Goal: Task Accomplishment & Management: Use online tool/utility

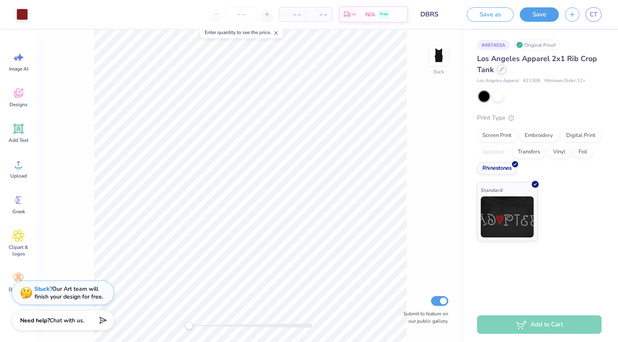
click at [501, 71] on icon at bounding box center [501, 69] width 4 height 4
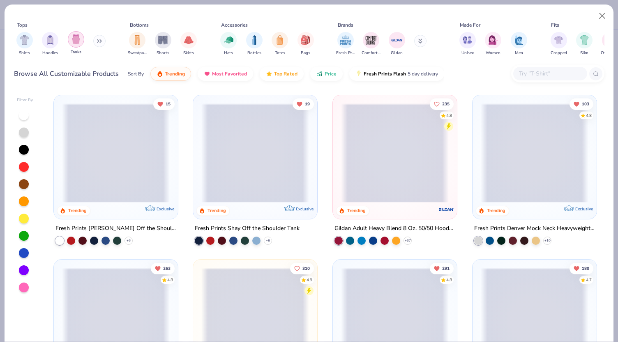
click at [78, 44] on div "filter for Tanks" at bounding box center [76, 39] width 16 height 16
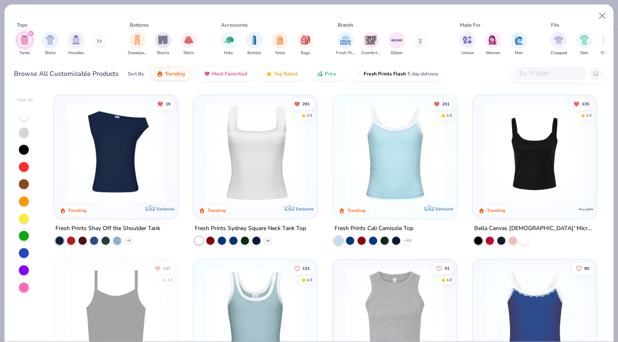
click at [264, 239] on icon at bounding box center [267, 241] width 7 height 7
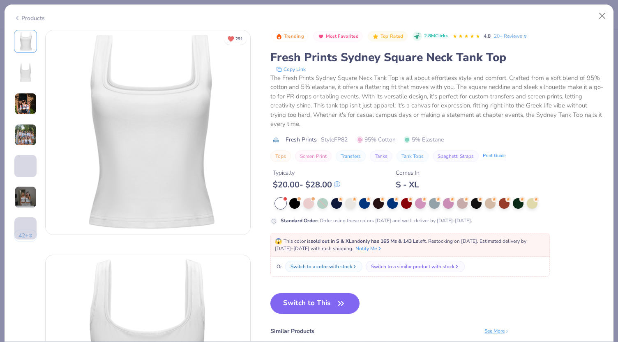
click at [293, 193] on div "Trending Most Favorited Top Rated 2.8M Clicks 4.8 20+ Reviews Fresh Prints Sydn…" at bounding box center [436, 127] width 333 height 195
click at [292, 200] on div at bounding box center [294, 203] width 11 height 11
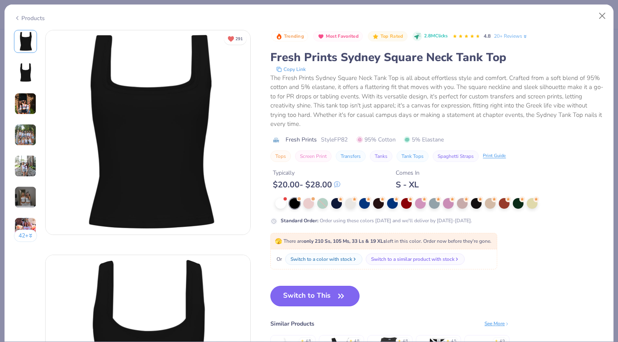
click at [296, 297] on button "Switch to This" at bounding box center [314, 296] width 89 height 21
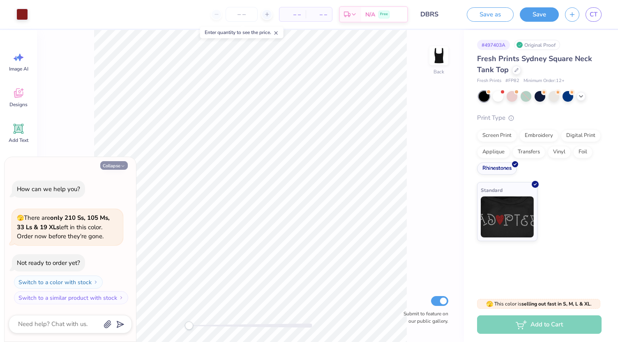
click at [109, 164] on button "Collapse" at bounding box center [114, 165] width 28 height 9
type textarea "x"
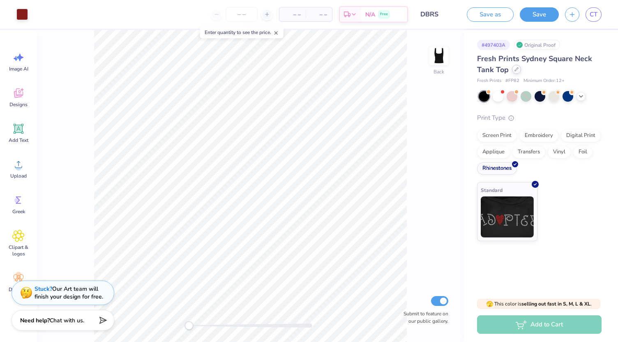
click at [517, 69] on icon at bounding box center [516, 69] width 4 height 4
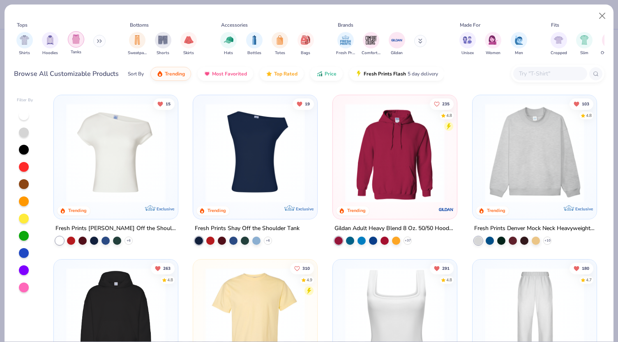
click at [69, 39] on div "filter for Tanks" at bounding box center [76, 39] width 16 height 16
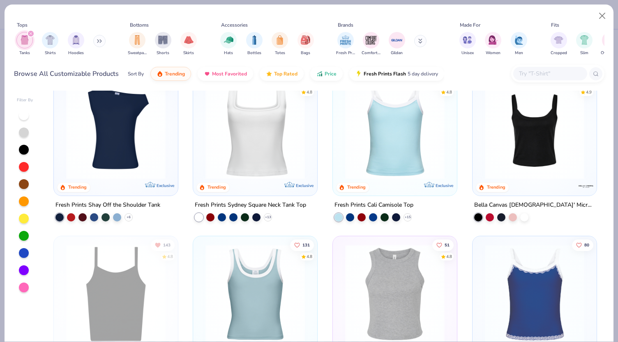
scroll to position [24, 0]
click at [497, 119] on img at bounding box center [534, 129] width 108 height 99
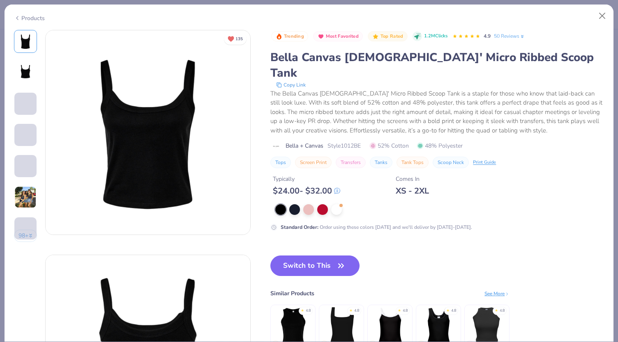
click at [16, 72] on img at bounding box center [26, 73] width 20 height 20
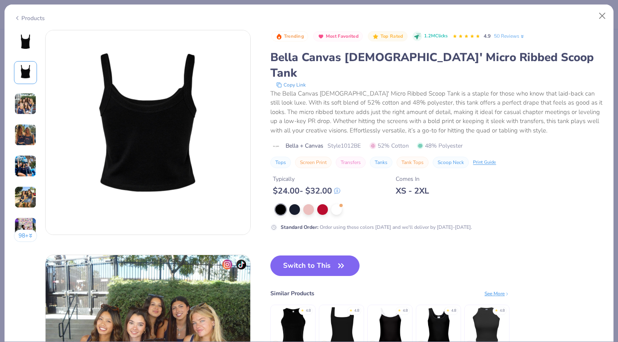
click at [19, 92] on div at bounding box center [25, 103] width 23 height 23
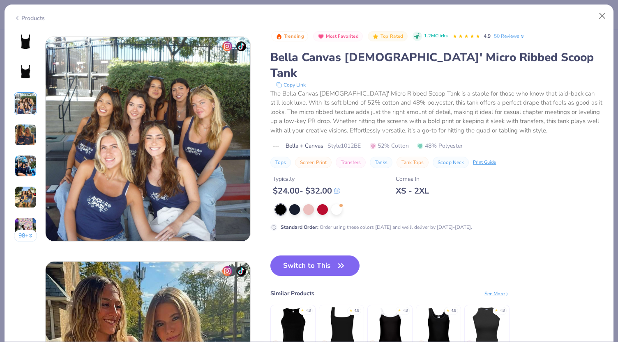
scroll to position [450, 0]
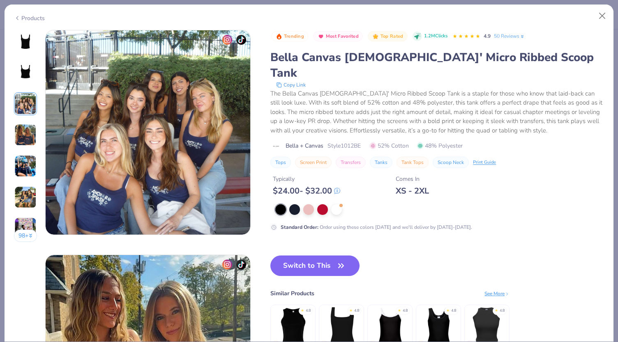
click at [20, 126] on img at bounding box center [25, 135] width 22 height 22
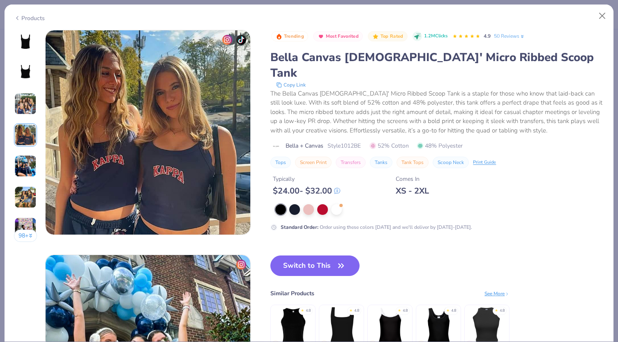
click at [22, 161] on img at bounding box center [25, 166] width 22 height 22
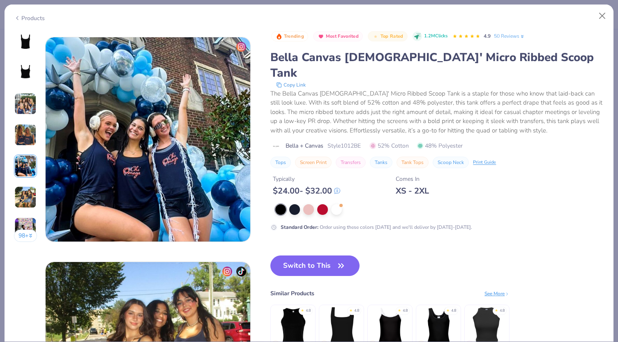
scroll to position [900, 0]
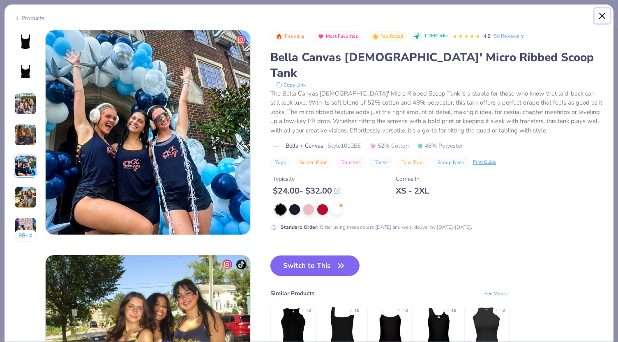
click at [603, 12] on button "Close" at bounding box center [602, 16] width 16 height 16
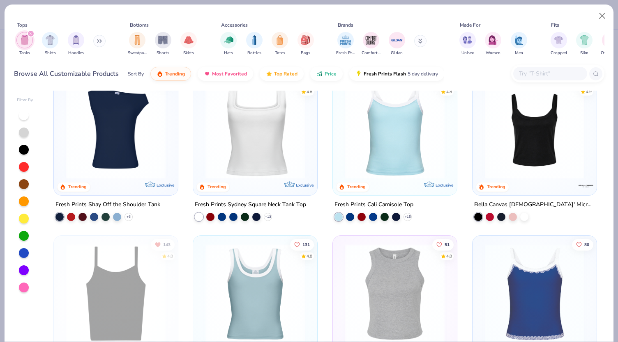
click at [249, 168] on img at bounding box center [255, 129] width 108 height 99
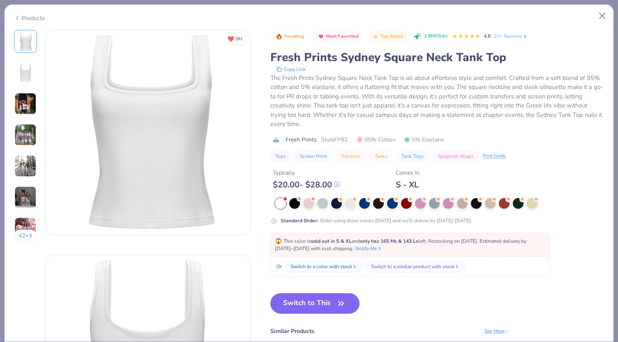
click at [25, 137] on img at bounding box center [25, 135] width 22 height 22
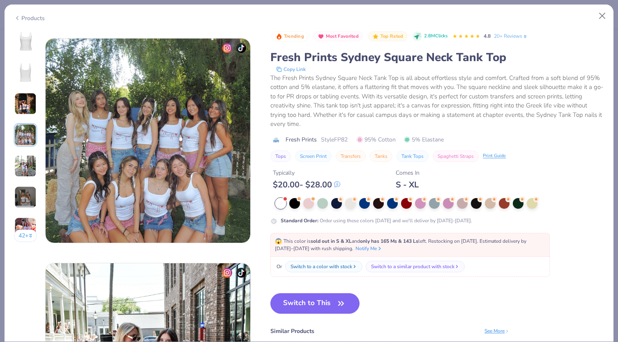
scroll to position [675, 0]
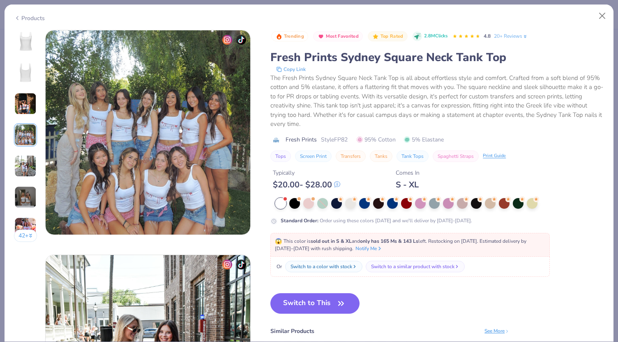
click at [24, 159] on img at bounding box center [25, 166] width 22 height 22
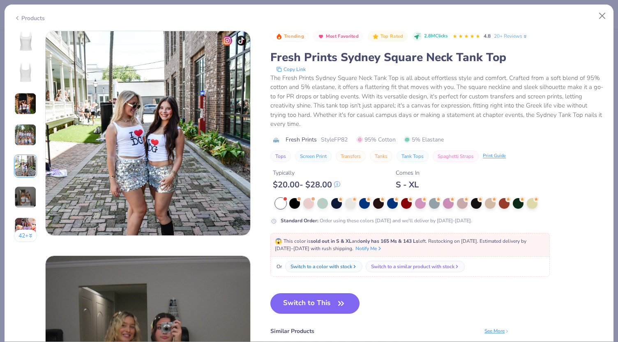
scroll to position [900, 0]
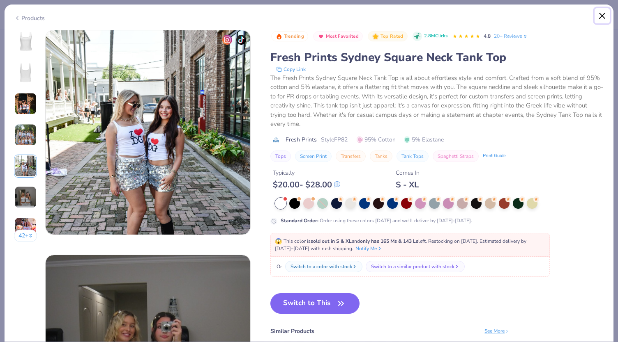
click at [604, 21] on button "Close" at bounding box center [602, 16] width 16 height 16
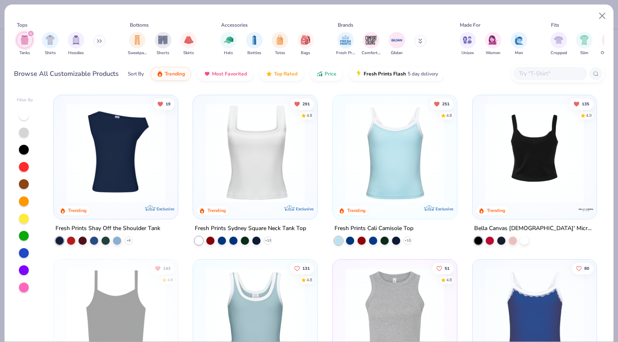
click at [480, 176] on img at bounding box center [427, 152] width 108 height 99
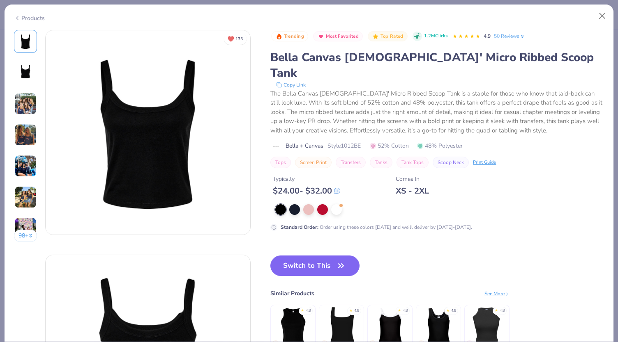
click at [22, 170] on img at bounding box center [25, 166] width 22 height 22
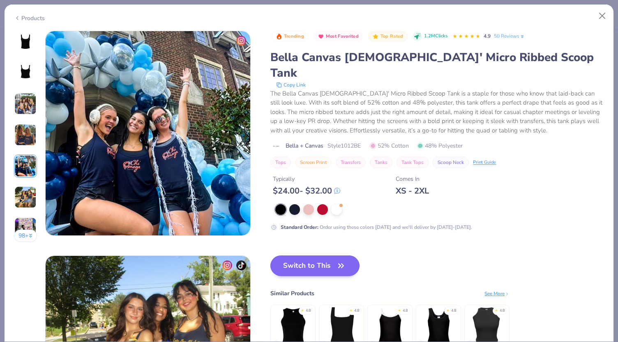
scroll to position [900, 0]
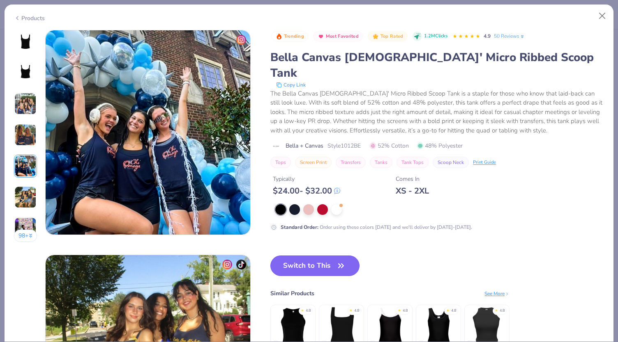
click at [319, 256] on button "Switch to This" at bounding box center [314, 266] width 89 height 21
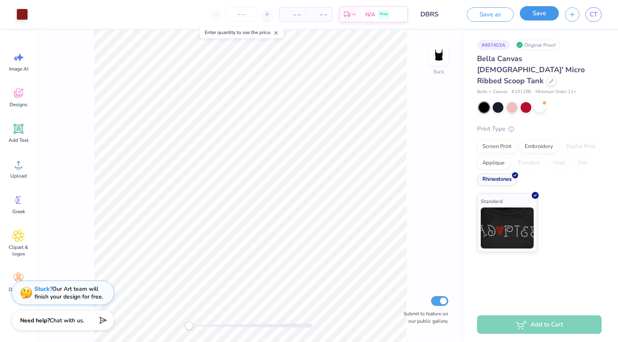
click at [543, 19] on button "Save" at bounding box center [538, 13] width 39 height 14
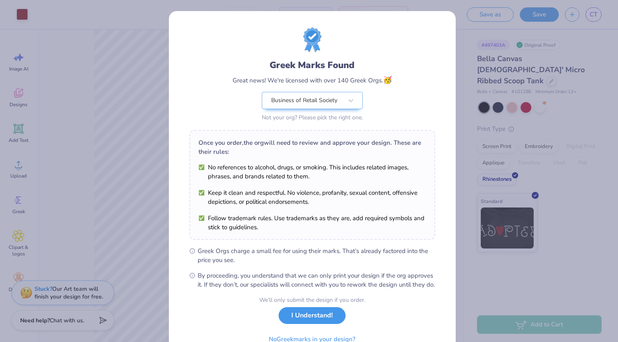
click at [332, 324] on button "I Understand!" at bounding box center [311, 316] width 67 height 17
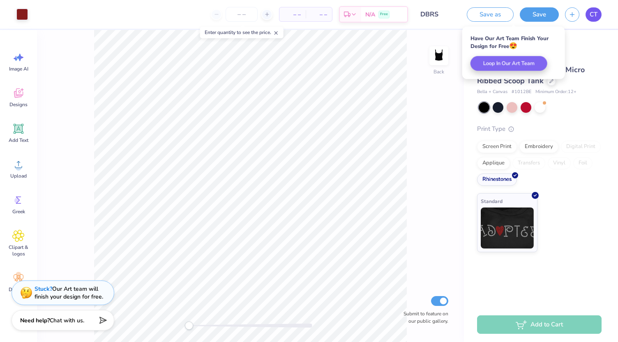
click at [596, 17] on span "CT" at bounding box center [593, 14] width 8 height 9
